Goal: Task Accomplishment & Management: Manage account settings

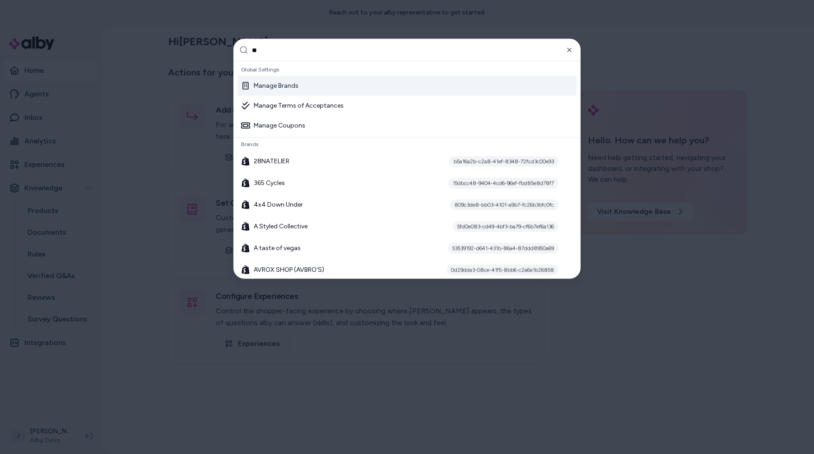
type input "***"
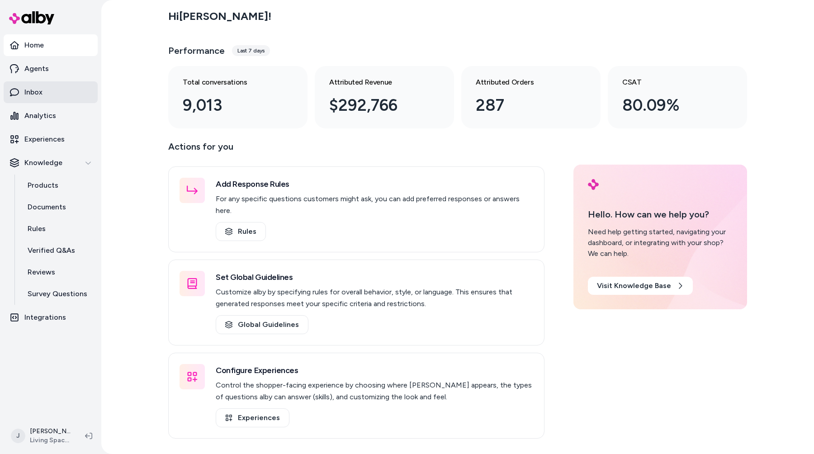
click at [64, 97] on link "Inbox" at bounding box center [51, 92] width 94 height 22
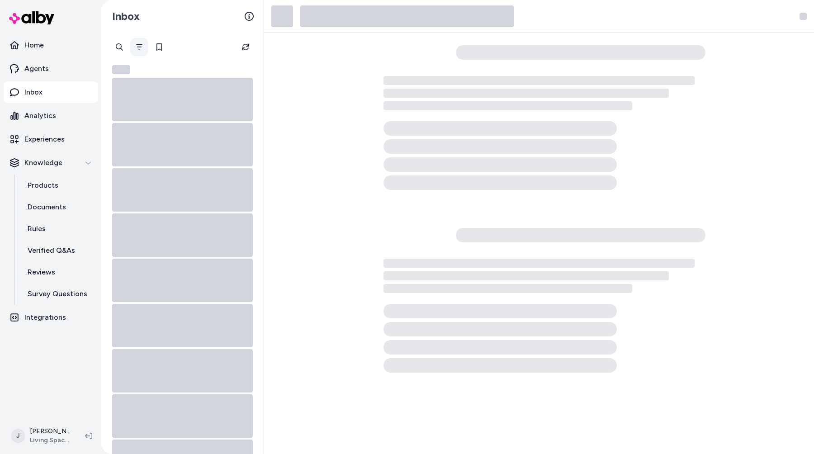
click at [143, 41] on button "Filter" at bounding box center [139, 47] width 18 height 18
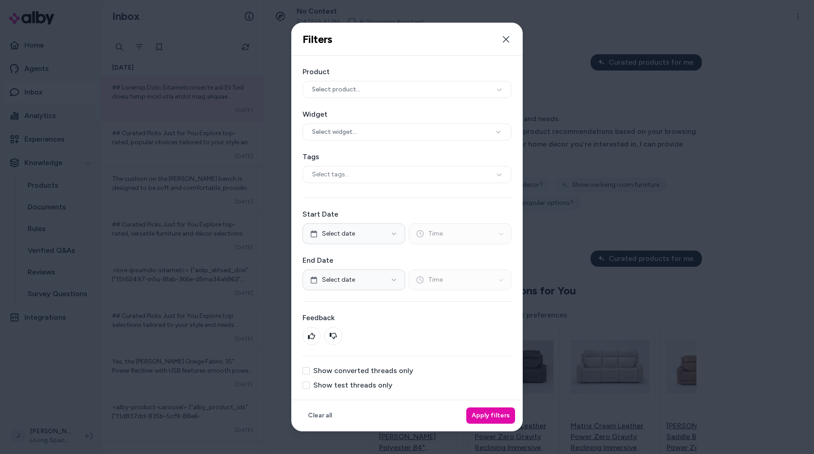
click at [381, 367] on label "Show converted threads only" at bounding box center [364, 370] width 100 height 7
click at [310, 367] on button "Show converted threads only" at bounding box center [306, 370] width 7 height 7
click at [384, 372] on label "Show converted threads only" at bounding box center [364, 370] width 100 height 7
click at [310, 372] on button "Show converted threads only" at bounding box center [306, 370] width 7 height 7
click at [374, 389] on label "Show test threads only" at bounding box center [353, 385] width 79 height 7
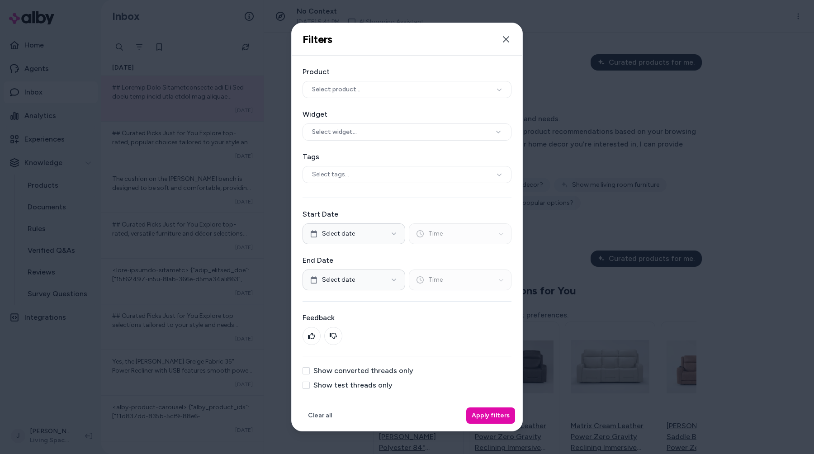
click at [310, 389] on button "Show test threads only" at bounding box center [306, 385] width 7 height 7
click at [485, 417] on button "Apply filters" at bounding box center [490, 416] width 49 height 16
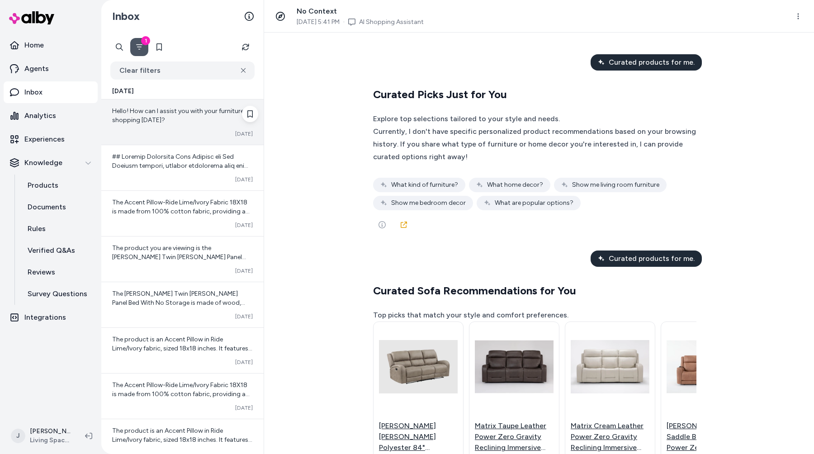
click at [156, 128] on div "Hello! How can I assist you with your furniture shopping [DATE]? Converted [DAT…" at bounding box center [182, 122] width 162 height 45
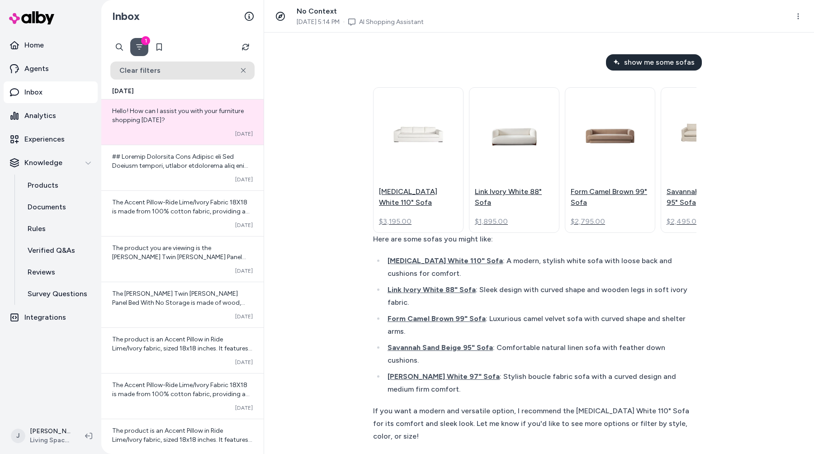
click at [191, 75] on button "Clear filters" at bounding box center [182, 71] width 144 height 18
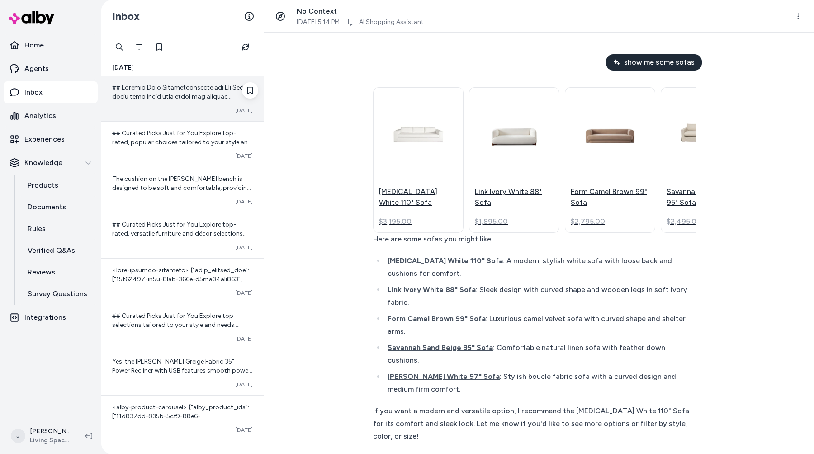
click at [190, 103] on div "Converted [DATE]" at bounding box center [182, 98] width 162 height 45
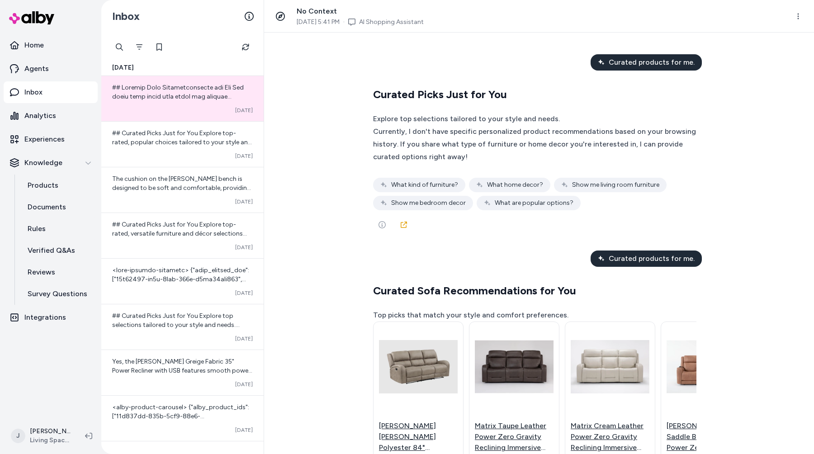
click at [331, 100] on div "Curated products for me. Curated Picks Just for You Explore top selections tail…" at bounding box center [539, 244] width 550 height 422
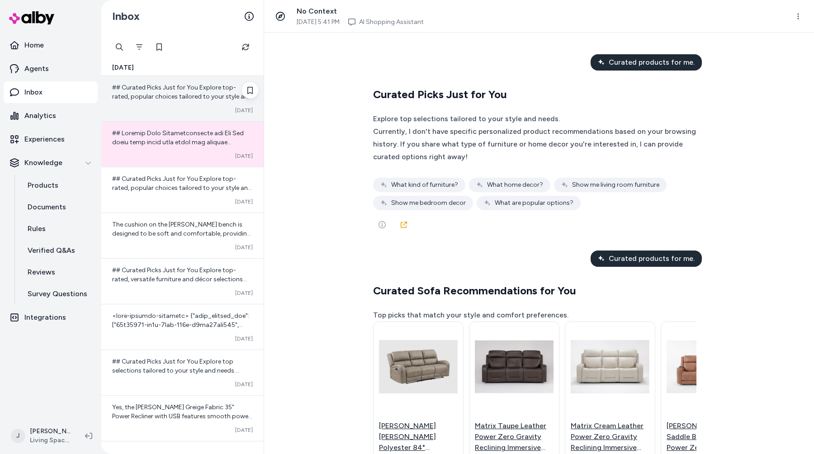
click at [188, 90] on span "## Curated Picks Just for You Explore top-rated, popular choices tailored to yo…" at bounding box center [182, 115] width 140 height 62
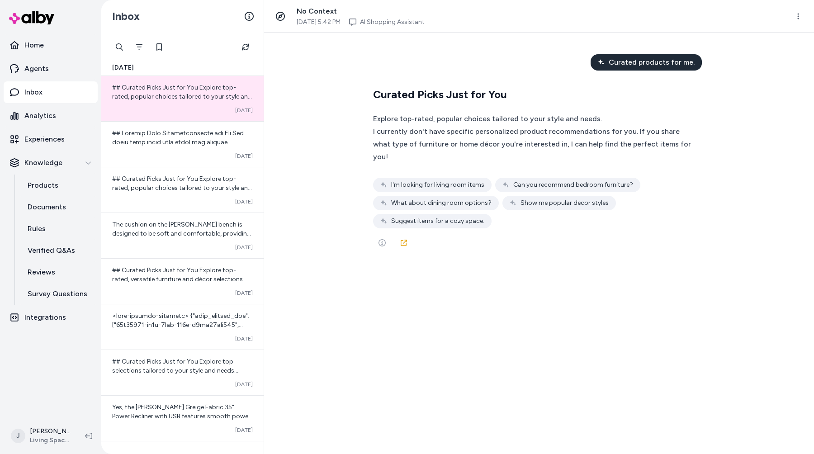
click at [567, 327] on div "Curated products for me. Curated Picks Just for You Explore top-rated, popular …" at bounding box center [539, 244] width 550 height 422
click at [510, 320] on div "Curated products for me. Curated Picks Just for You Explore top-rated, popular …" at bounding box center [539, 244] width 550 height 422
